Goal: Register for event/course

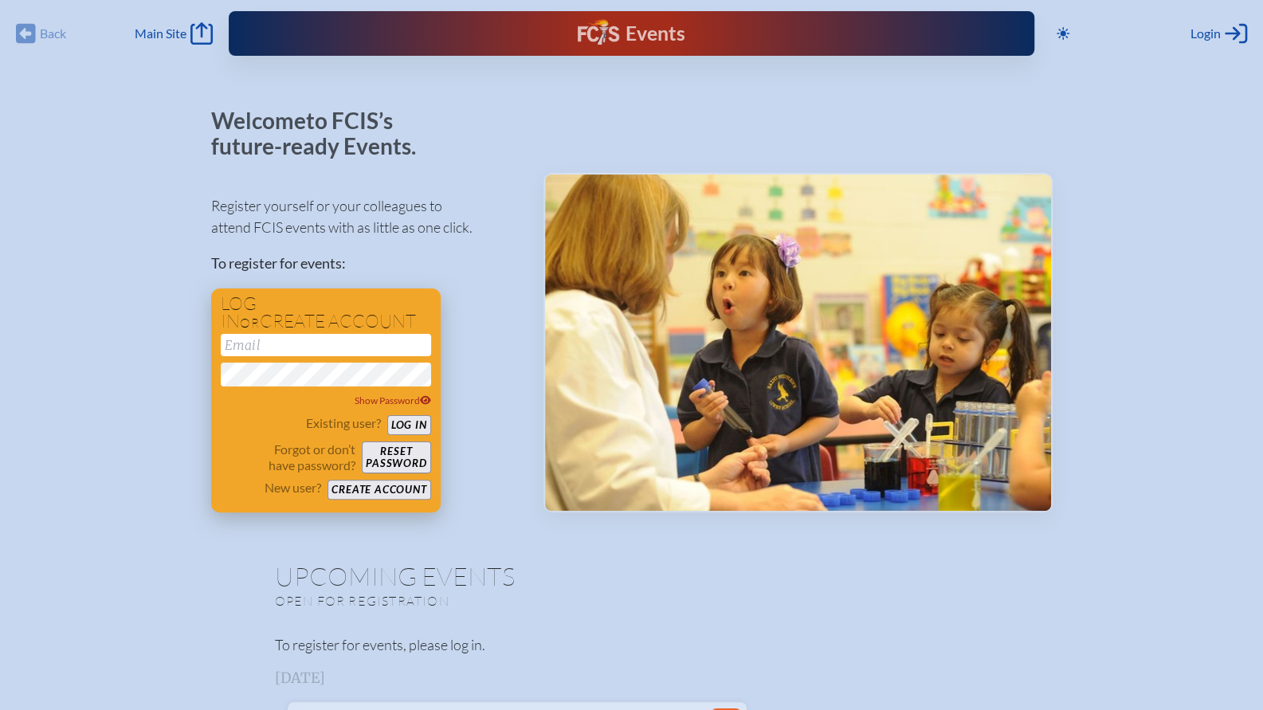
click at [272, 344] on input "email" at bounding box center [326, 345] width 210 height 22
type input "[PERSON_NAME][EMAIL_ADDRESS][PERSON_NAME][DOMAIN_NAME]"
click at [417, 419] on button "Log in" at bounding box center [409, 425] width 44 height 20
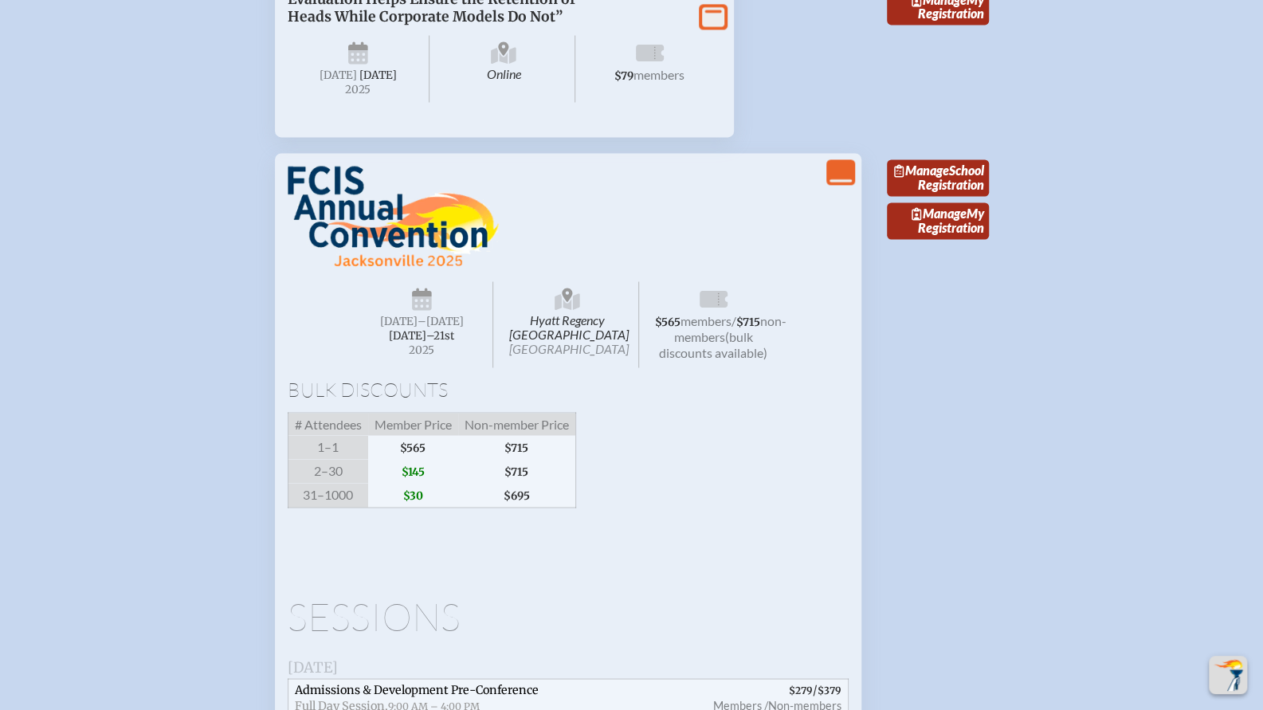
scroll to position [1480, 0]
click at [928, 197] on link "Manage School Registration" at bounding box center [938, 178] width 102 height 37
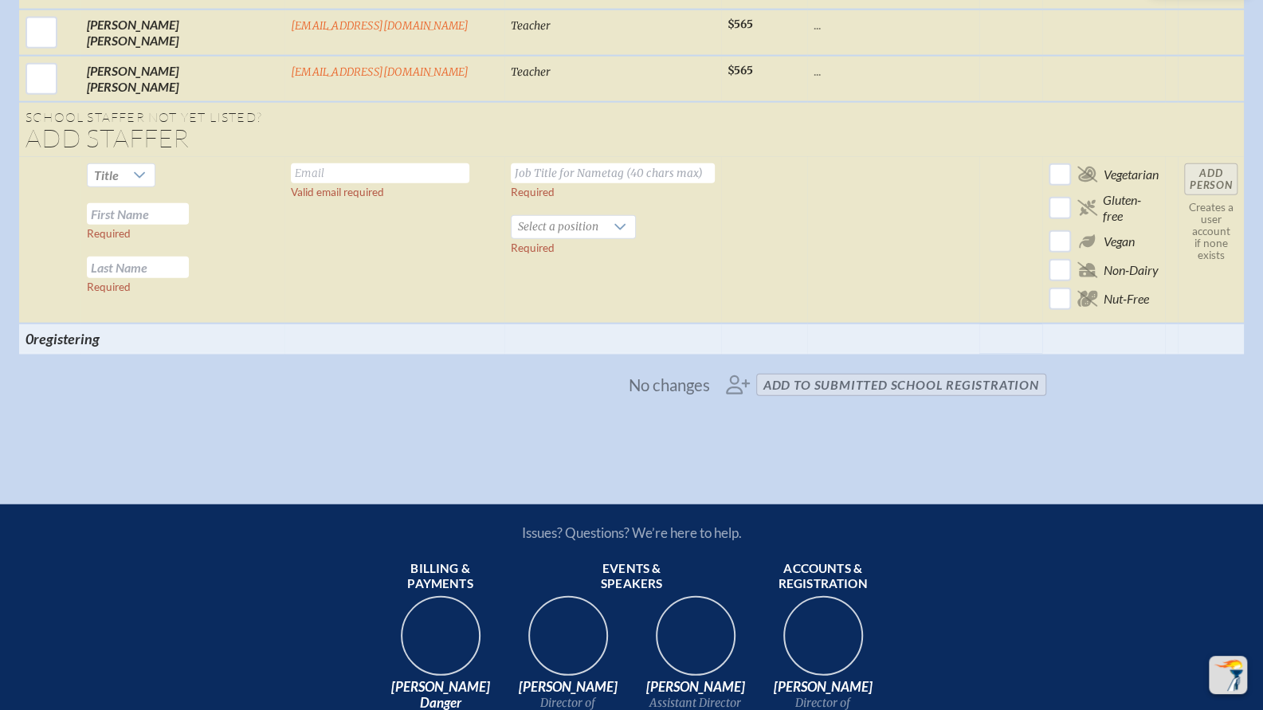
scroll to position [6135, 0]
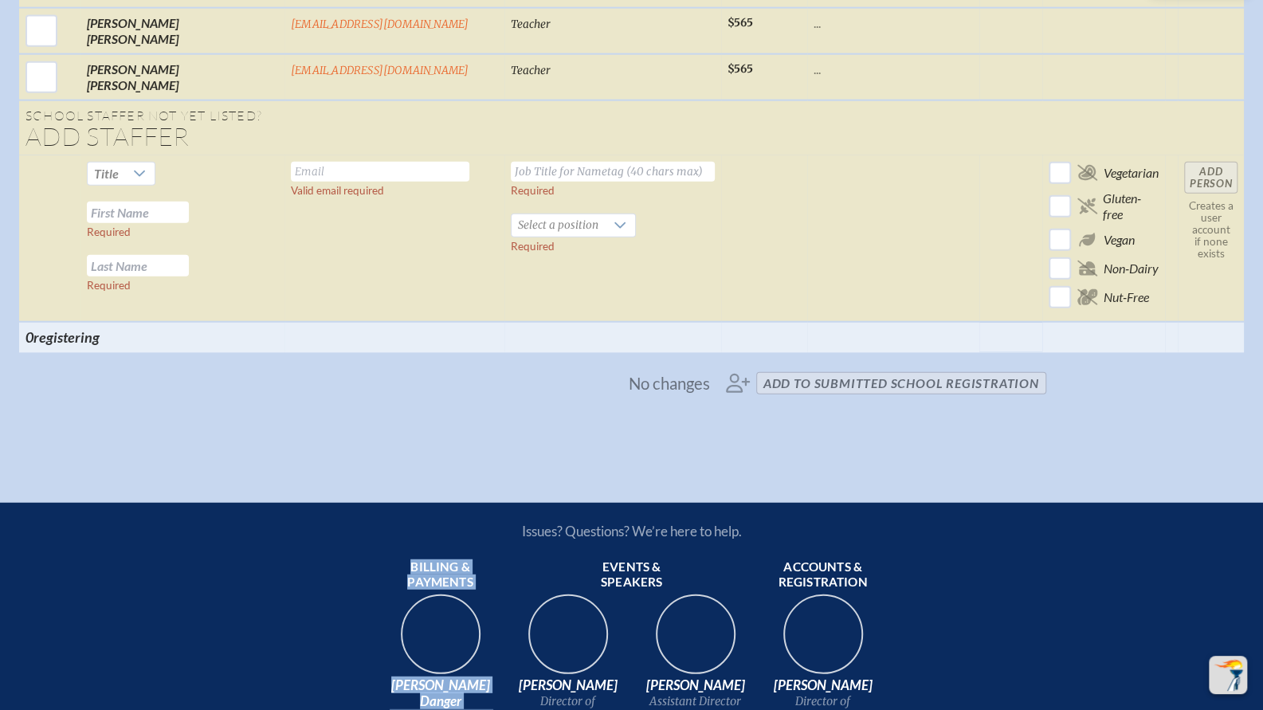
drag, startPoint x: 408, startPoint y: 261, endPoint x: 493, endPoint y: 447, distance: 204.7
click at [493, 559] on li "Billing & payments Keara Danger Director of Business & Operations kdanger@fcis.…" at bounding box center [440, 674] width 115 height 230
copy li "Billing & payments Keara Danger Director of Business & Operations kdanger@fcis.…"
